Goal: Book appointment/travel/reservation

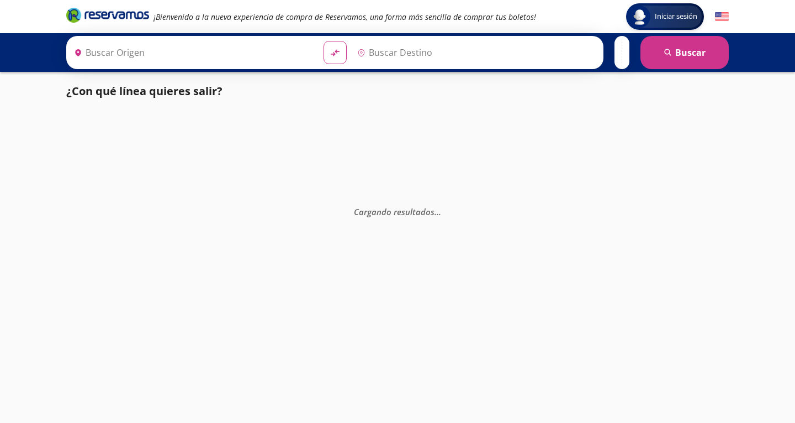
type input "[GEOGRAPHIC_DATA][PERSON_NAME], [GEOGRAPHIC_DATA][PERSON_NAME]"
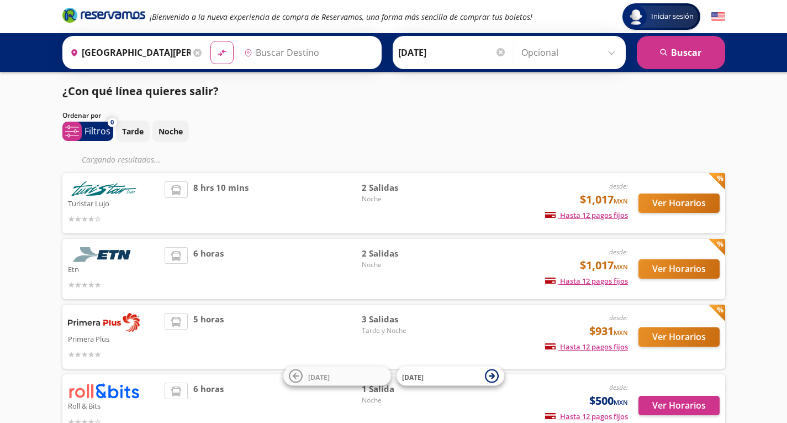
type input "[GEOGRAPHIC_DATA], [GEOGRAPHIC_DATA]"
